Goal: Transaction & Acquisition: Purchase product/service

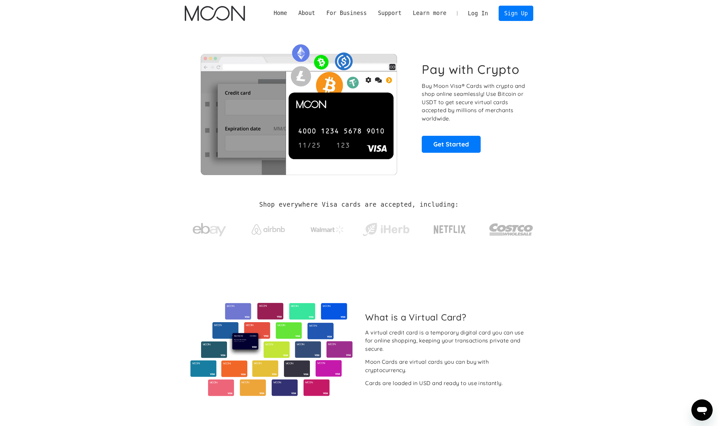
click at [475, 13] on link "Log In" at bounding box center [477, 13] width 31 height 15
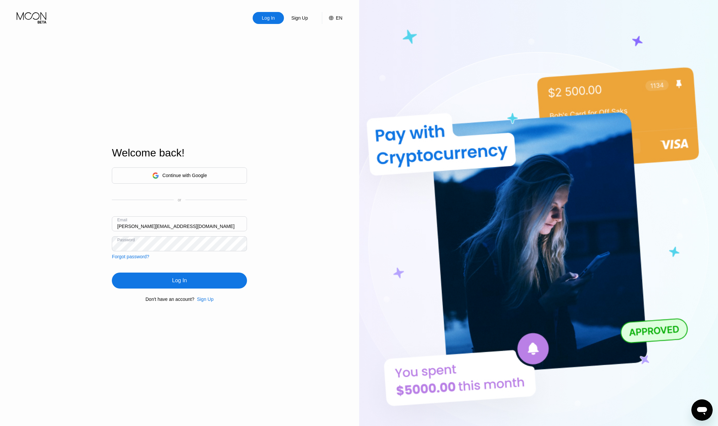
click at [193, 283] on div "Log In" at bounding box center [179, 280] width 135 height 16
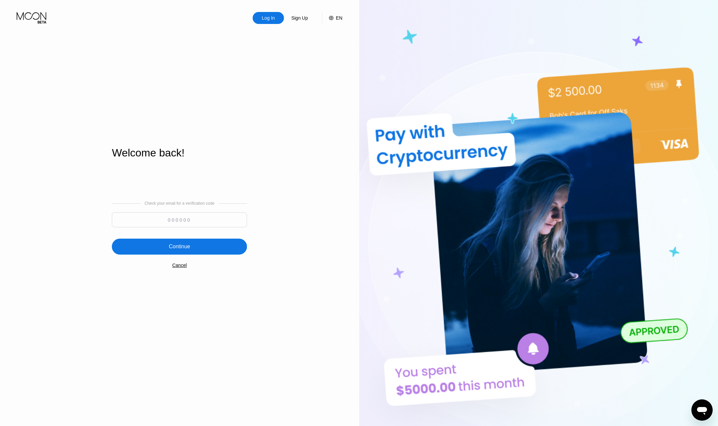
click at [701, 181] on img at bounding box center [538, 234] width 359 height 468
click at [174, 222] on input at bounding box center [179, 219] width 135 height 15
paste input "662953"
type input "662953"
click at [197, 247] on div "Continue" at bounding box center [179, 247] width 135 height 16
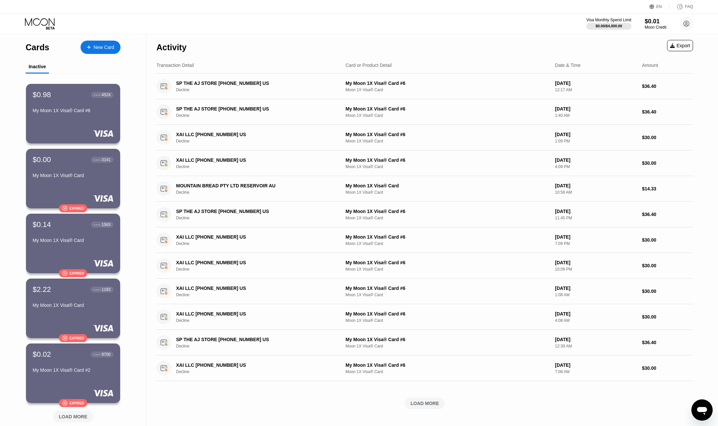
click at [67, 113] on div "My Moon 1X Visa® Card #6" at bounding box center [73, 110] width 81 height 5
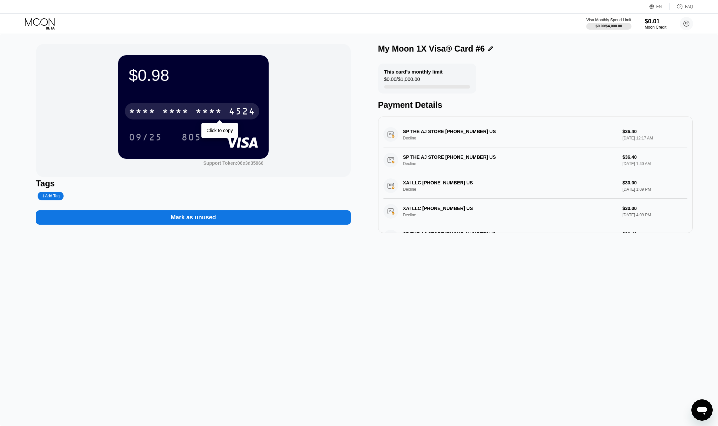
click at [237, 110] on div "4524" at bounding box center [242, 112] width 27 height 11
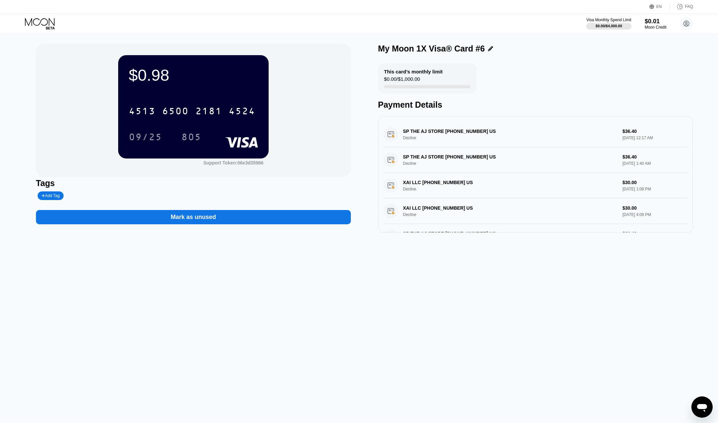
click at [682, 43] on div "$0.98 4513 6500 2181 4524 09/25 805 Support Token: 06e3d35966 Tags Add Tag Mark…" at bounding box center [359, 229] width 718 height 390
click at [35, 23] on icon at bounding box center [40, 24] width 31 height 12
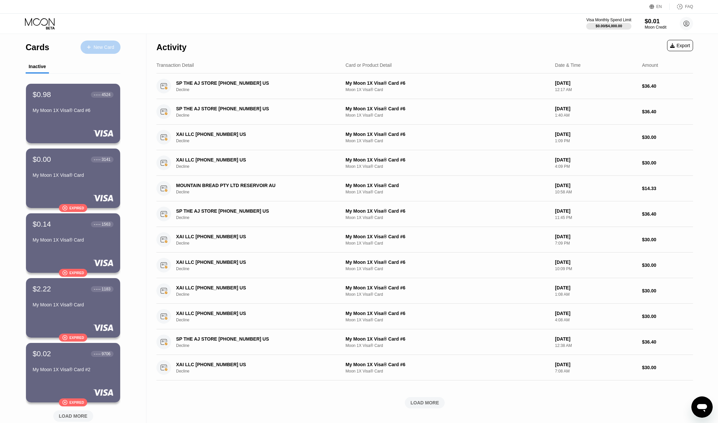
click at [101, 47] on div "New Card" at bounding box center [103, 48] width 21 height 6
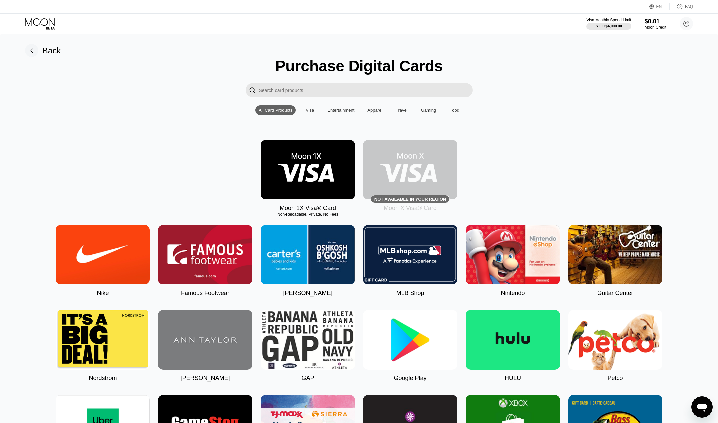
click at [294, 179] on img at bounding box center [307, 170] width 94 height 60
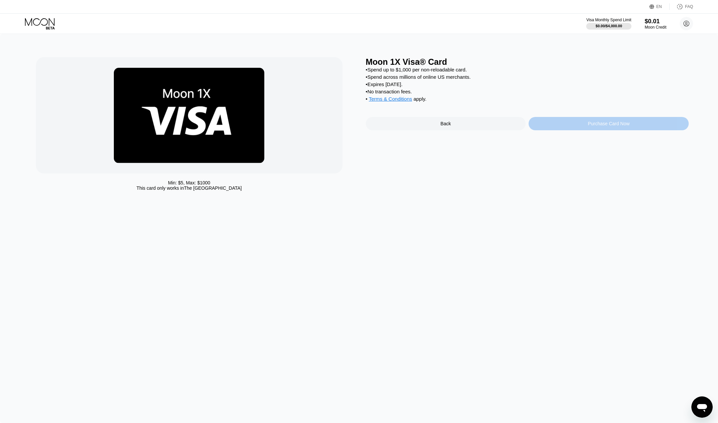
click at [613, 126] on div "Purchase Card Now" at bounding box center [608, 123] width 42 height 5
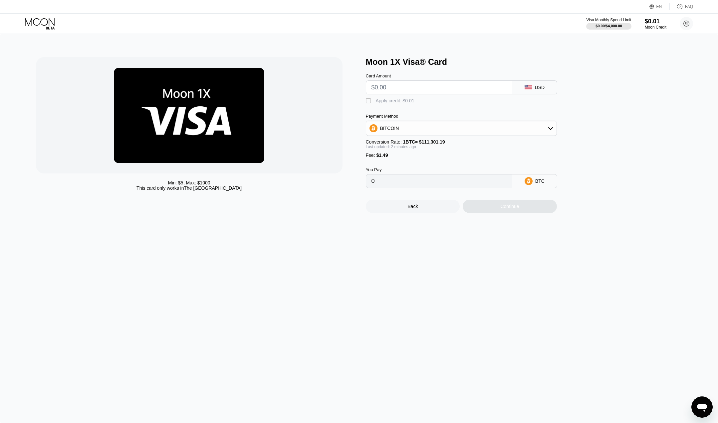
click at [478, 90] on input "text" at bounding box center [438, 87] width 135 height 13
type input "$2"
type input "0.00003136"
type input "$25"
type input "0.00023801"
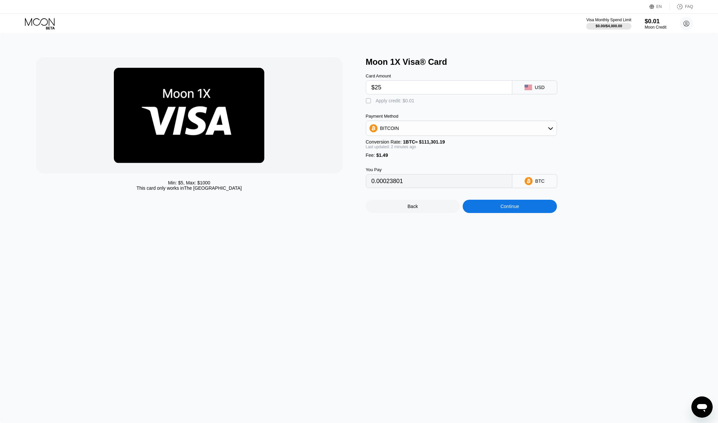
type input "$25"
click at [617, 134] on div "Moon 1X Visa® Card Card Amount $25 USD  Apply credit: $0.01 Payment Method BIT…" at bounding box center [527, 135] width 323 height 156
click at [546, 133] on div "BITCOIN" at bounding box center [461, 128] width 190 height 13
click at [497, 164] on div "USDT on TRON" at bounding box center [465, 161] width 172 height 5
type input "26.76"
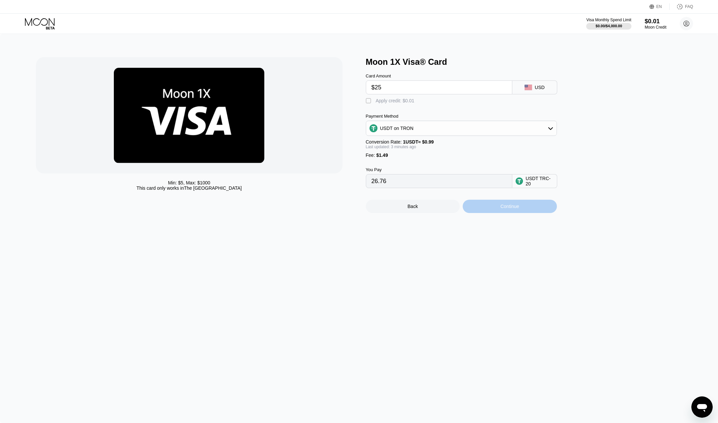
click at [490, 212] on div "Continue" at bounding box center [509, 206] width 94 height 13
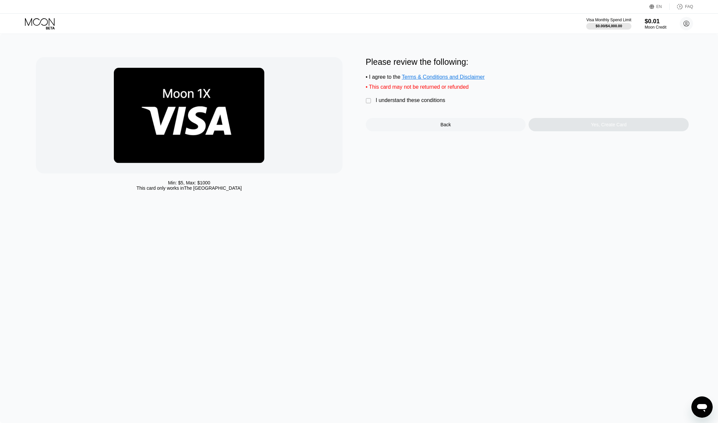
click at [368, 104] on div "" at bounding box center [369, 101] width 7 height 7
click at [624, 127] on div "Yes, Create Card" at bounding box center [608, 124] width 36 height 5
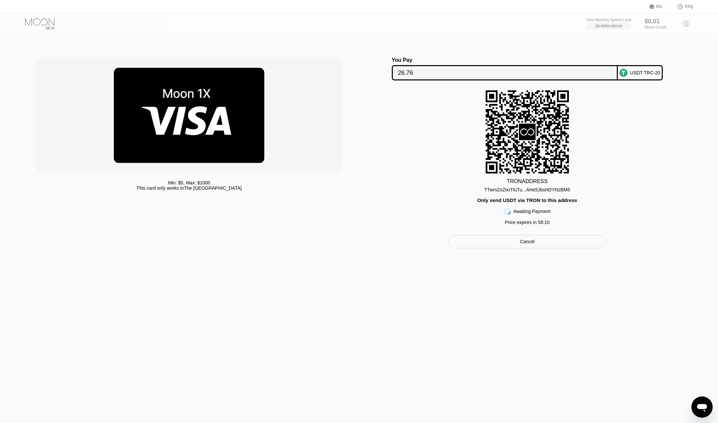
click at [531, 190] on div "TTwmZoZixrTtuTu...AHe5JbsHDYNzBM5" at bounding box center [527, 189] width 86 height 5
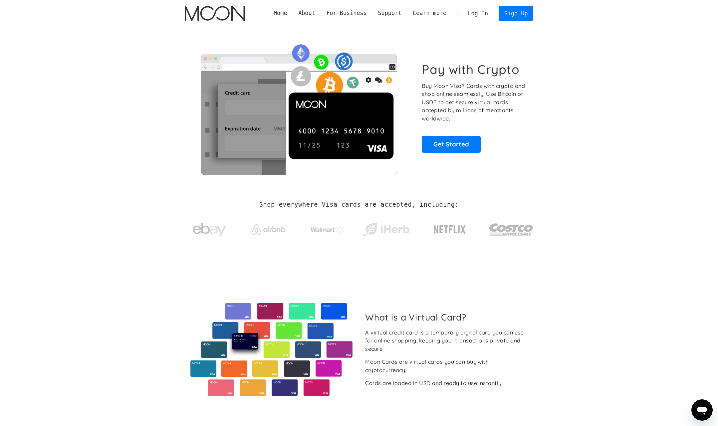
click at [477, 13] on link "Log In" at bounding box center [477, 13] width 31 height 15
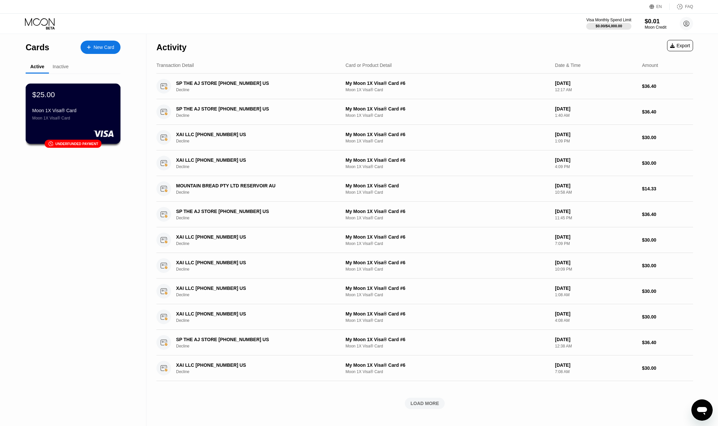
click at [94, 113] on div "Moon 1X Visa® Card" at bounding box center [73, 110] width 82 height 5
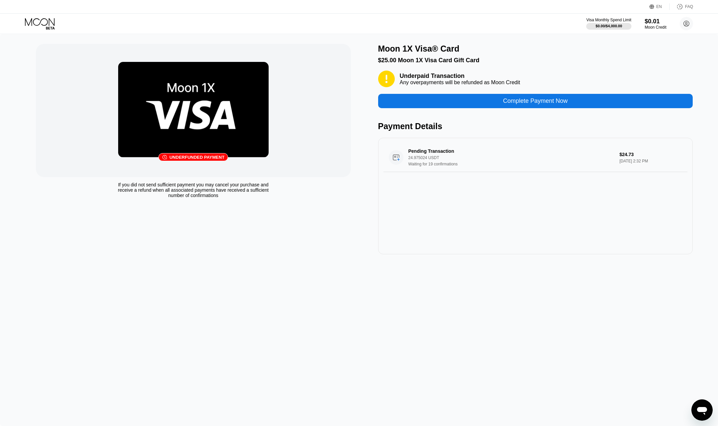
click at [473, 105] on div "Complete Payment Now" at bounding box center [535, 101] width 315 height 14
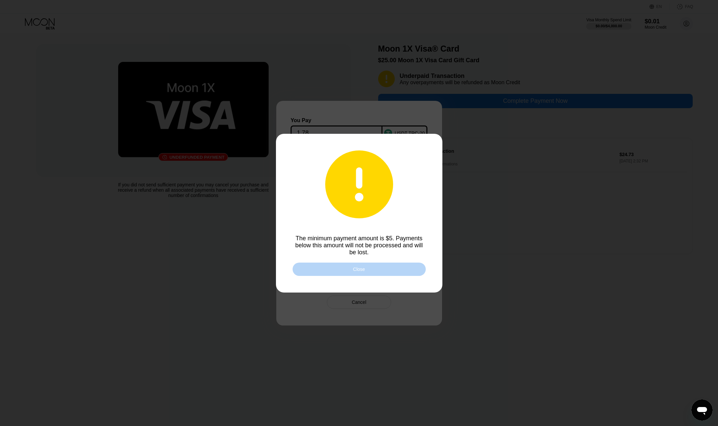
click at [363, 275] on div "Close" at bounding box center [358, 268] width 133 height 13
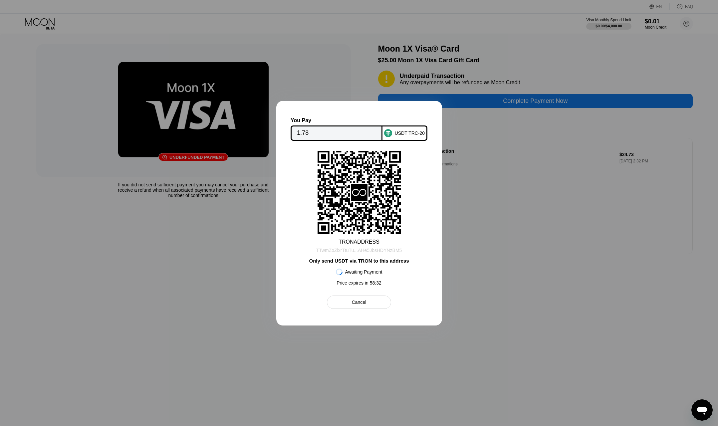
click at [349, 250] on div "TTwmZoZixrTtuTu...AHe5JbsHDYNzBM5" at bounding box center [359, 250] width 86 height 5
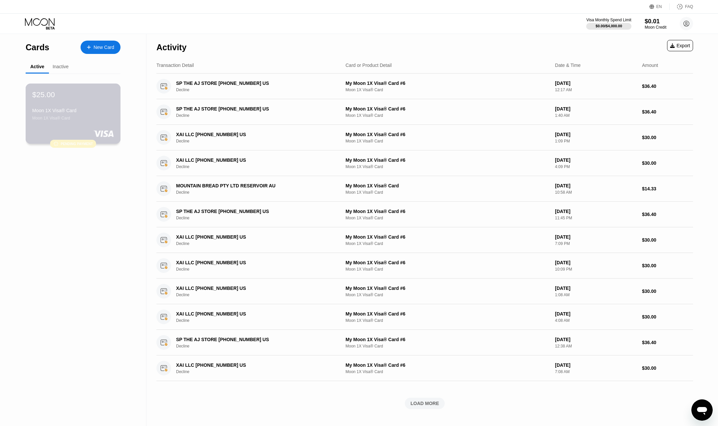
click at [104, 120] on div "Moon 1X Visa® Card" at bounding box center [73, 118] width 82 height 5
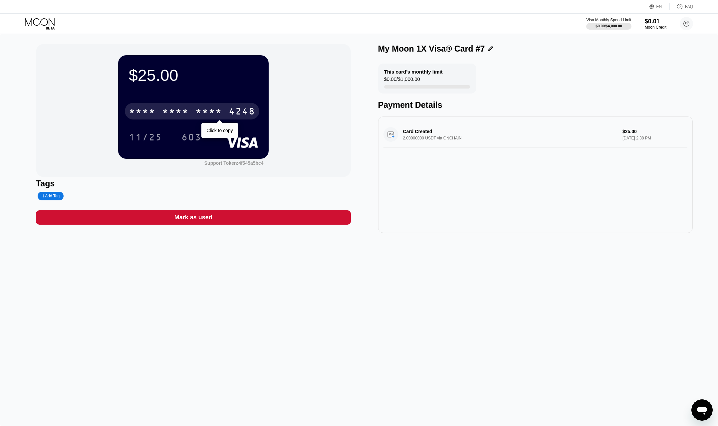
click at [203, 111] on div "* * * *" at bounding box center [208, 112] width 27 height 11
click at [210, 113] on div "* * * *" at bounding box center [208, 112] width 27 height 11
